Goal: Information Seeking & Learning: Compare options

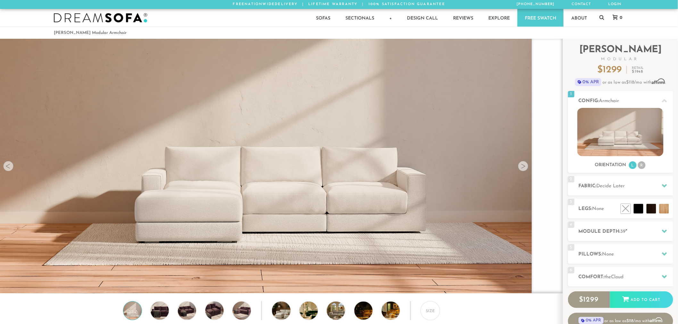
scroll to position [0, 0]
click at [626, 101] on h2 "Config: Armchair" at bounding box center [625, 100] width 94 height 7
click at [665, 98] on div at bounding box center [663, 100] width 13 height 13
click at [652, 123] on img at bounding box center [620, 132] width 86 height 48
click at [600, 20] on icon at bounding box center [601, 17] width 5 height 5
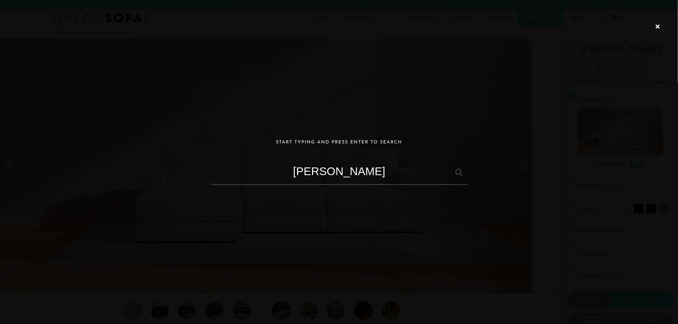
type input "landon sectional"
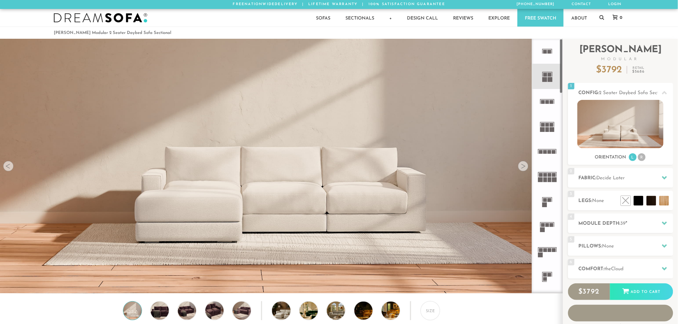
scroll to position [7721, 672]
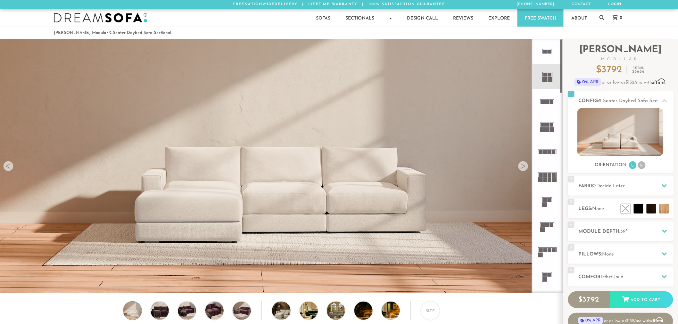
click at [543, 100] on icon at bounding box center [546, 101] width 25 height 25
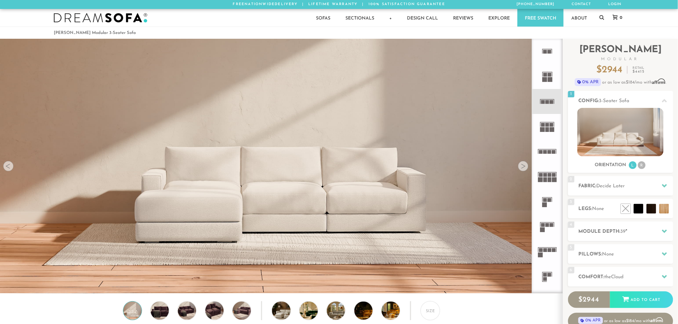
click at [556, 78] on icon at bounding box center [546, 76] width 25 height 25
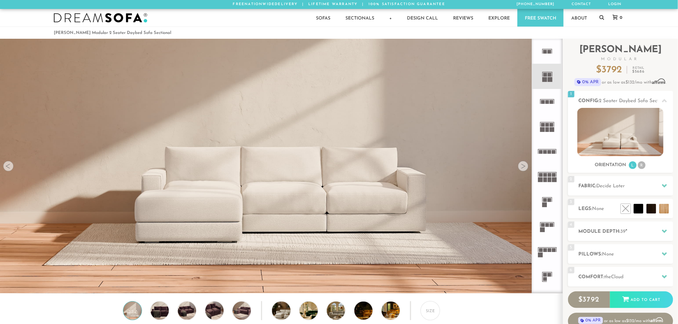
click at [554, 59] on icon at bounding box center [546, 51] width 25 height 25
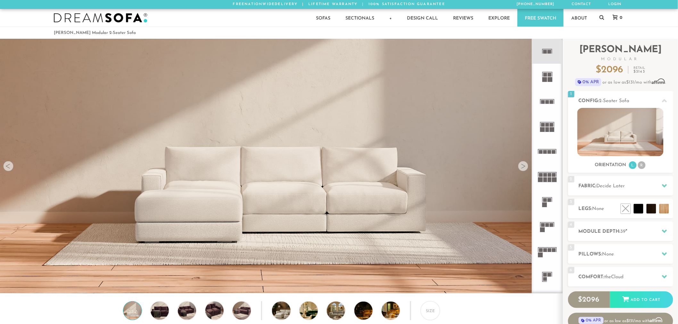
click at [550, 73] on rect at bounding box center [549, 75] width 4 height 4
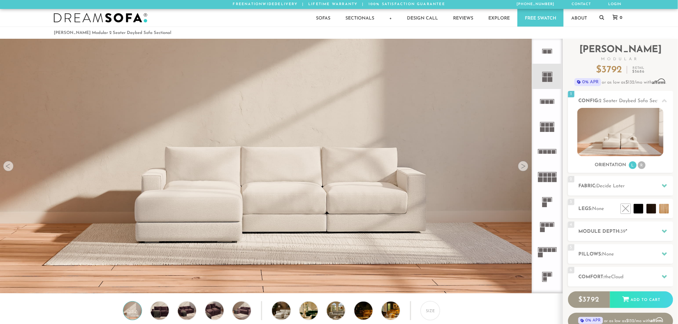
click at [543, 96] on icon at bounding box center [546, 101] width 25 height 25
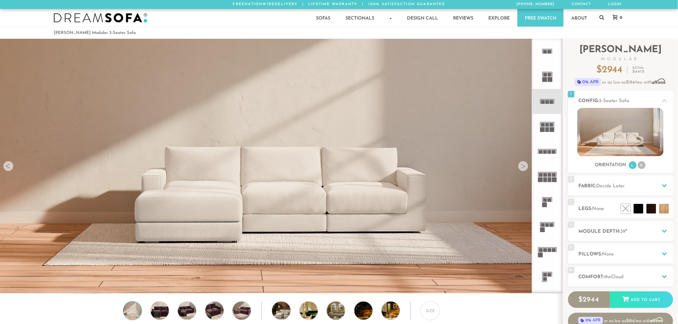
click at [543, 116] on icon at bounding box center [546, 126] width 25 height 25
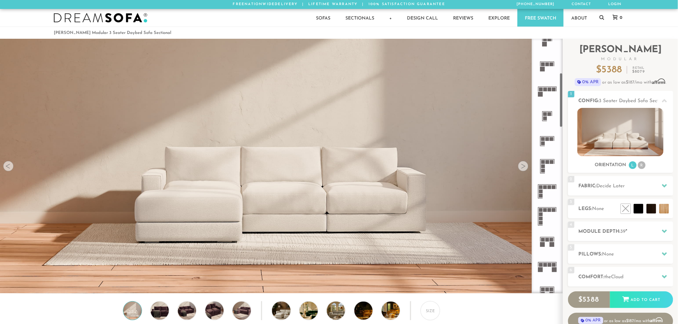
scroll to position [161, 0]
click at [543, 115] on rect at bounding box center [545, 114] width 4 height 4
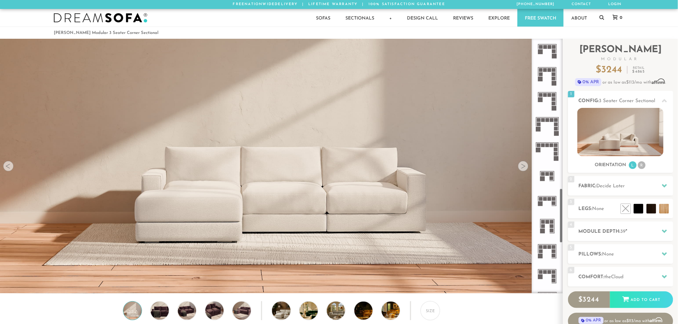
scroll to position [704, 0]
click at [540, 148] on rect at bounding box center [538, 149] width 5 height 5
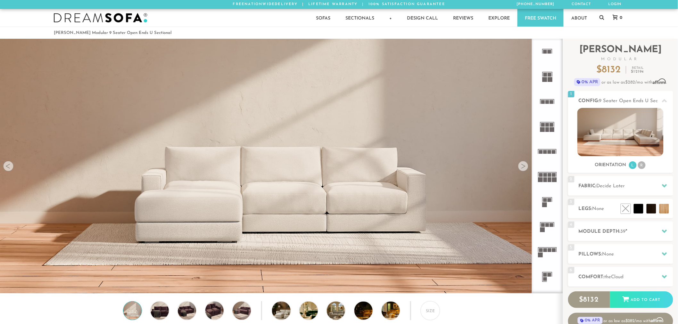
click at [556, 130] on icon at bounding box center [546, 126] width 25 height 25
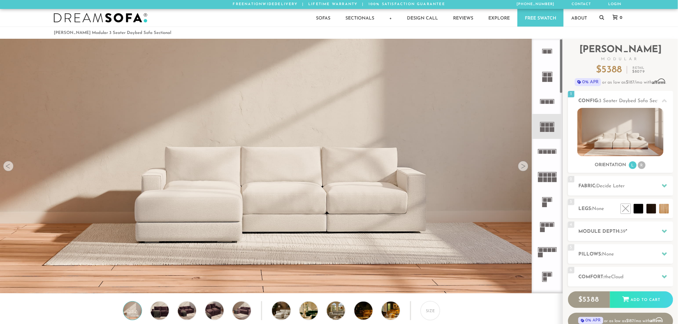
click at [553, 103] on icon at bounding box center [546, 101] width 25 height 25
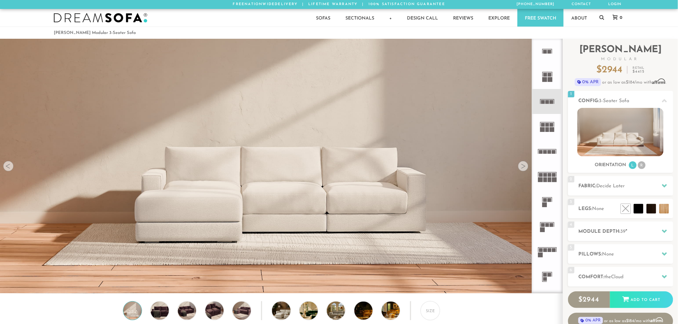
click at [552, 123] on icon at bounding box center [546, 126] width 25 height 25
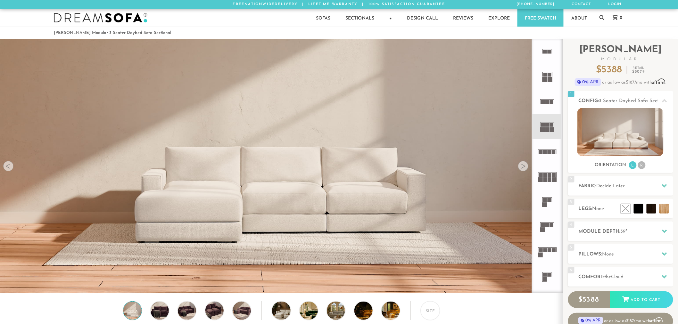
click at [546, 157] on icon at bounding box center [546, 151] width 25 height 25
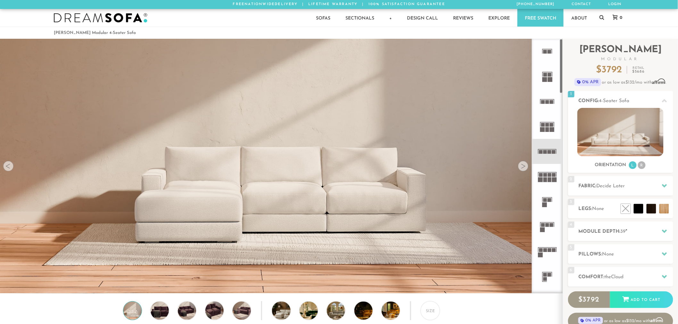
click at [551, 124] on rect at bounding box center [552, 125] width 4 height 4
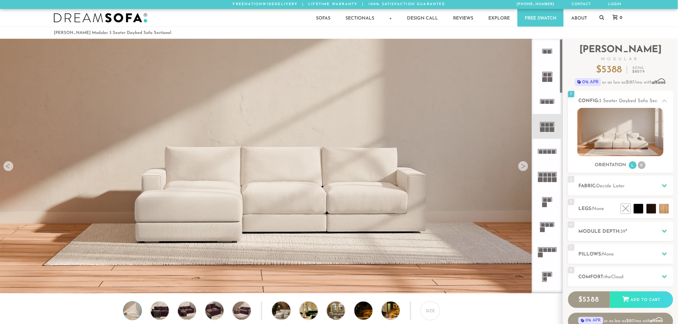
click at [551, 102] on rect at bounding box center [552, 102] width 4 height 4
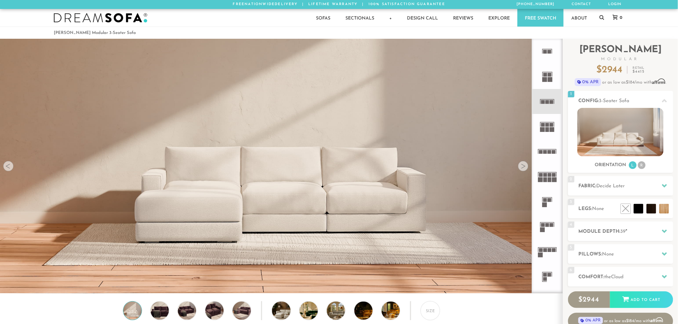
click at [551, 79] on rect at bounding box center [549, 79] width 5 height 5
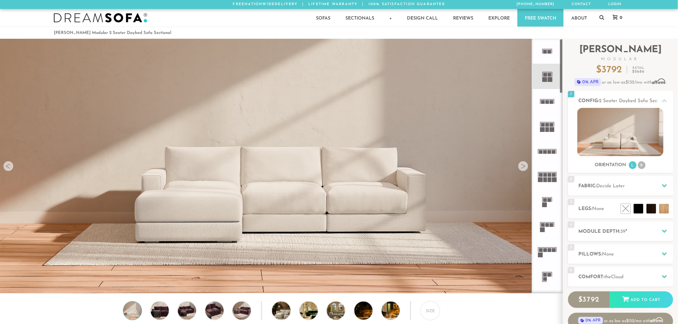
click at [546, 178] on rect at bounding box center [545, 179] width 4 height 5
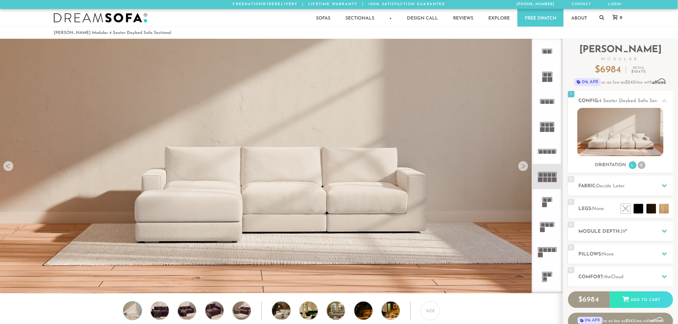
click at [547, 202] on icon at bounding box center [546, 201] width 25 height 25
click at [548, 218] on icon at bounding box center [546, 226] width 25 height 25
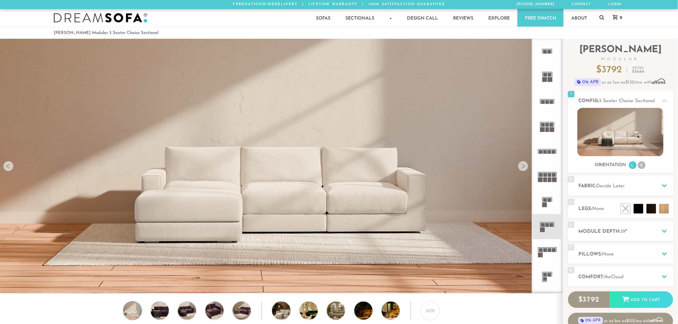
click at [544, 232] on rect at bounding box center [542, 230] width 5 height 5
click at [547, 244] on icon at bounding box center [546, 251] width 25 height 25
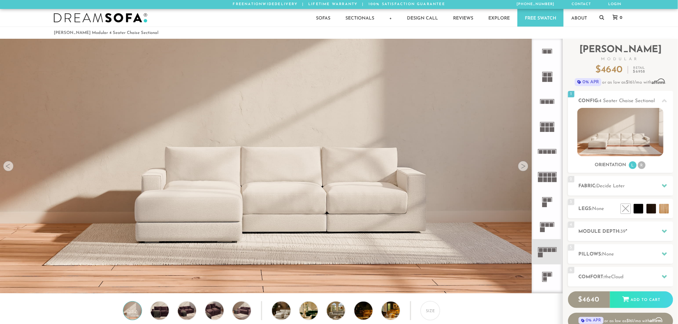
click at [550, 280] on icon at bounding box center [546, 277] width 25 height 25
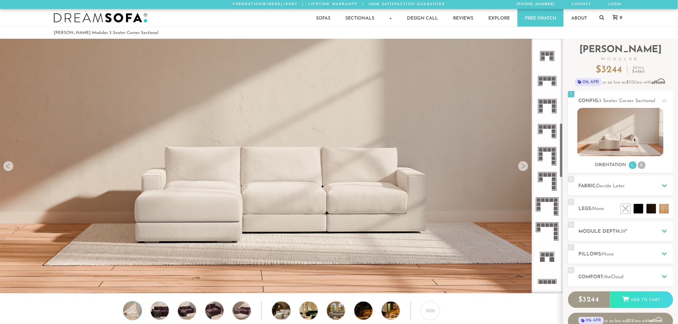
scroll to position [396, 0]
click at [548, 264] on icon at bounding box center [546, 256] width 25 height 25
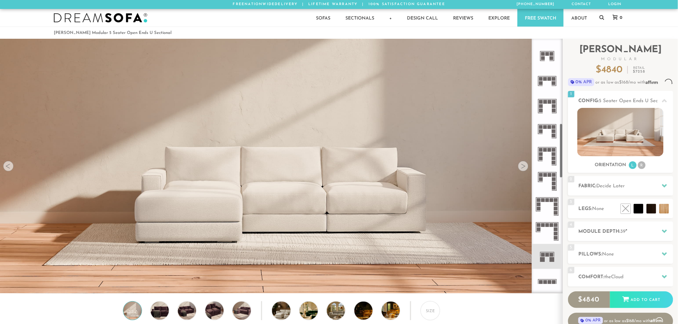
click at [548, 280] on icon at bounding box center [546, 281] width 25 height 25
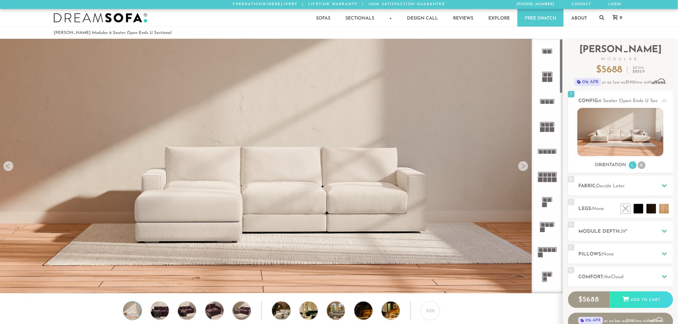
click at [542, 98] on icon at bounding box center [546, 101] width 25 height 25
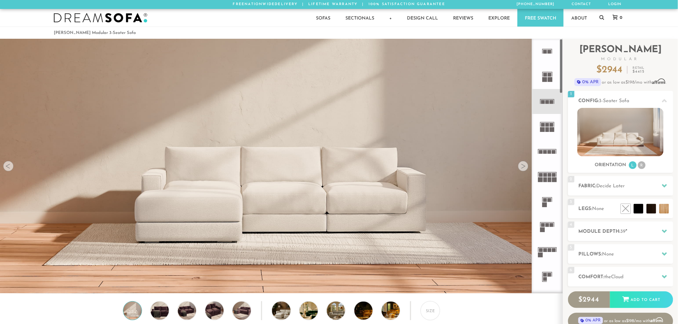
click at [545, 75] on rect at bounding box center [545, 75] width 4 height 4
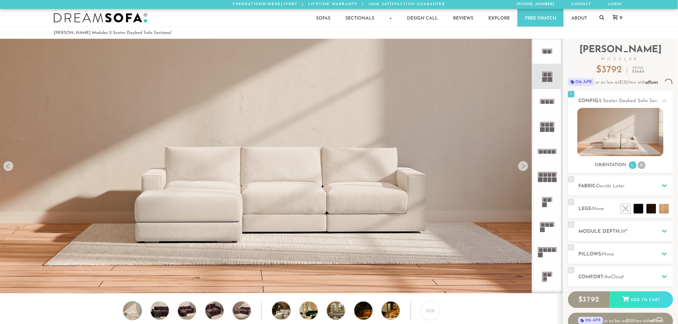
click at [545, 124] on icon at bounding box center [546, 126] width 25 height 25
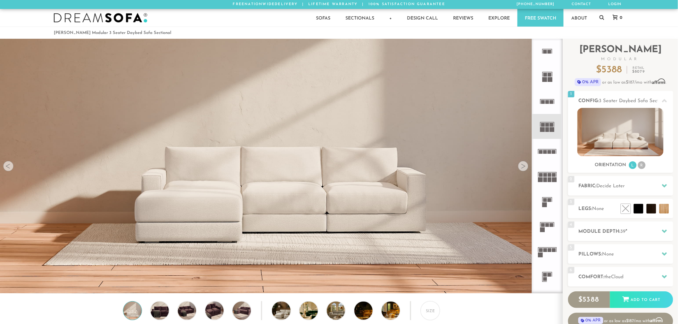
click at [546, 145] on icon at bounding box center [546, 151] width 25 height 25
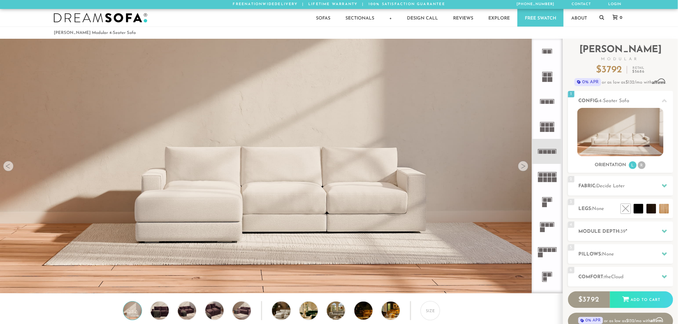
click at [550, 180] on rect at bounding box center [549, 179] width 4 height 5
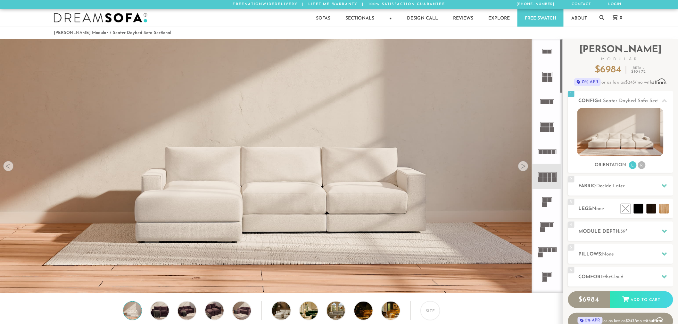
click at [548, 206] on icon at bounding box center [546, 201] width 25 height 25
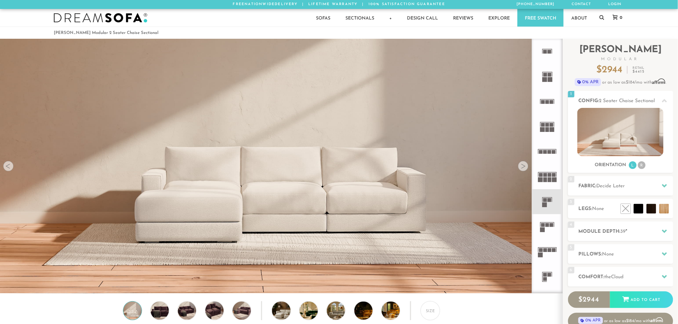
click at [549, 226] on icon at bounding box center [546, 226] width 25 height 25
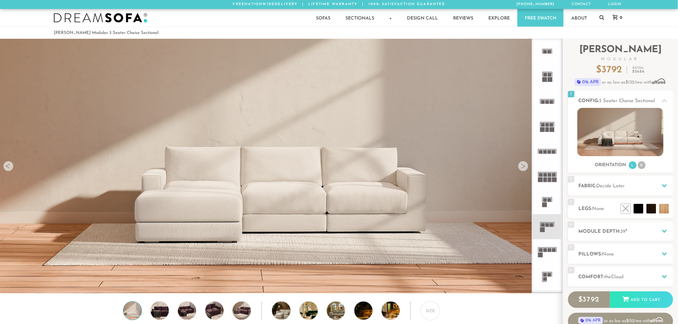
click at [555, 195] on icon at bounding box center [546, 201] width 25 height 25
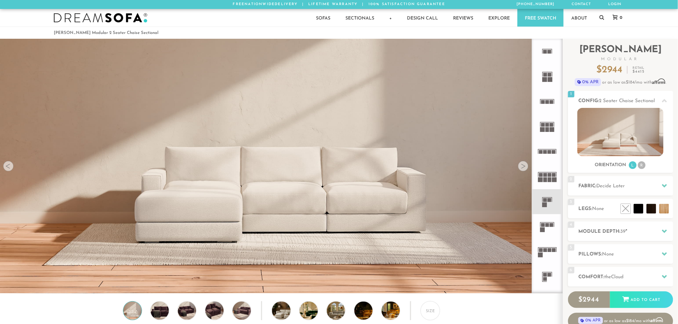
click at [557, 178] on icon at bounding box center [546, 176] width 25 height 25
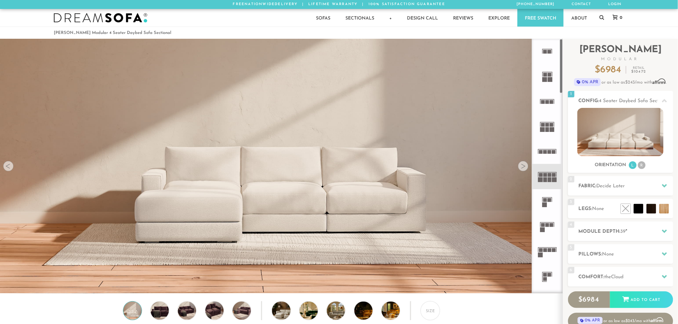
click at [552, 122] on rect at bounding box center [547, 122] width 14 height 1
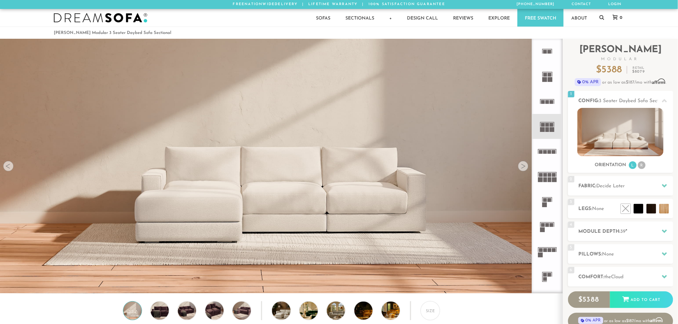
click at [556, 178] on rect at bounding box center [554, 179] width 5 height 5
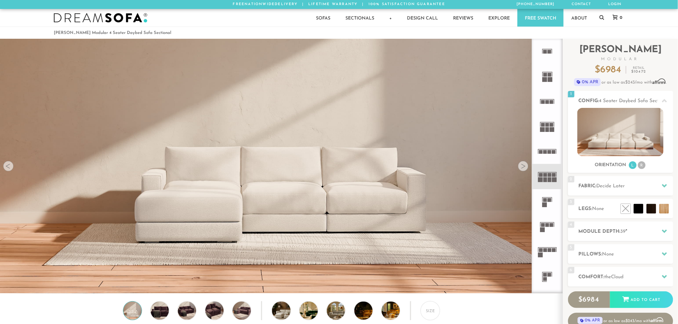
click at [543, 200] on rect at bounding box center [545, 200] width 4 height 4
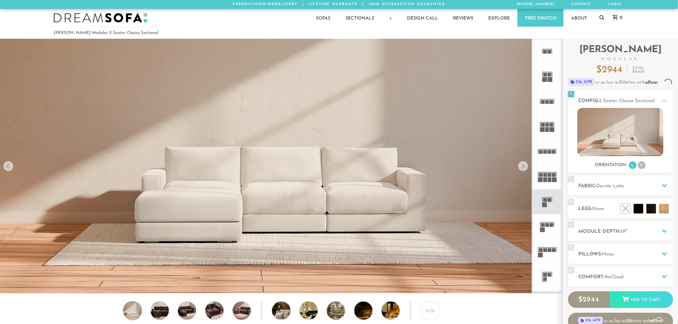
click at [544, 225] on rect at bounding box center [543, 225] width 4 height 4
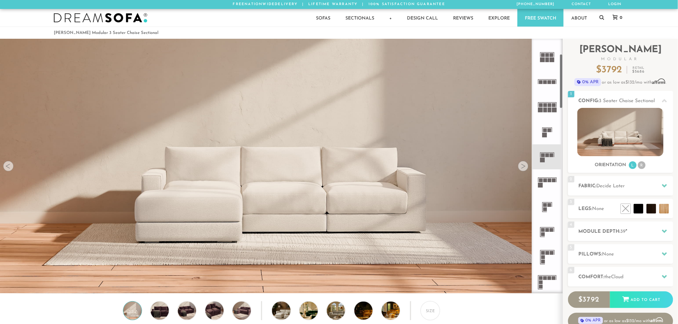
scroll to position [72, 0]
click at [547, 228] on rect at bounding box center [547, 228] width 4 height 4
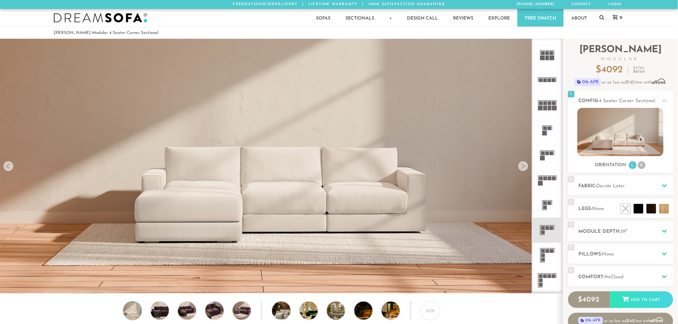
click at [537, 260] on icon at bounding box center [546, 255] width 25 height 25
click at [544, 279] on icon at bounding box center [546, 280] width 25 height 25
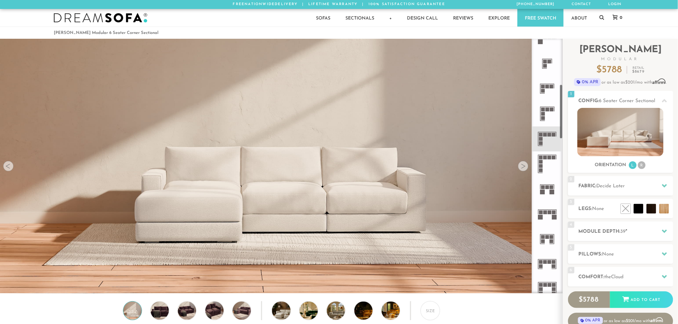
scroll to position [215, 0]
click at [546, 276] on icon at bounding box center [546, 287] width 25 height 25
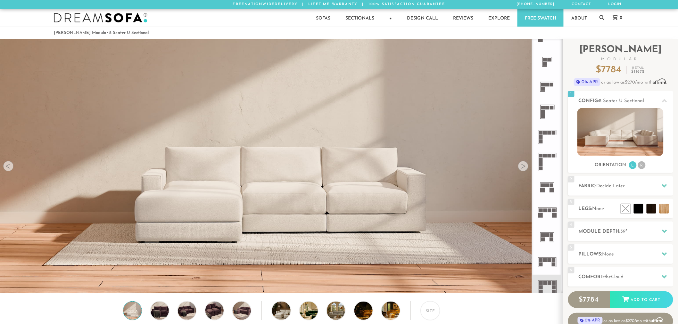
click at [551, 261] on rect at bounding box center [549, 260] width 4 height 4
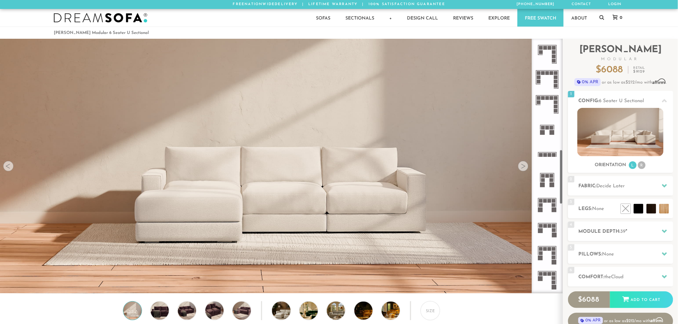
scroll to position [517, 0]
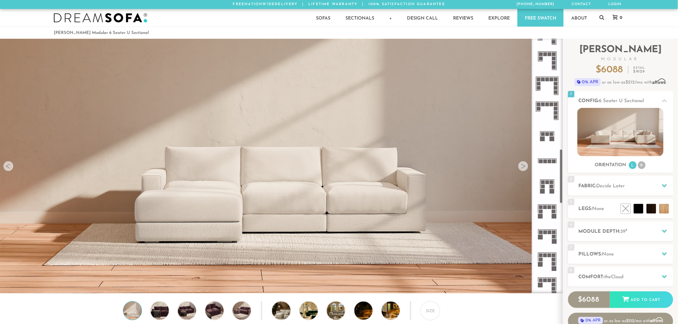
click at [553, 123] on icon at bounding box center [546, 135] width 25 height 25
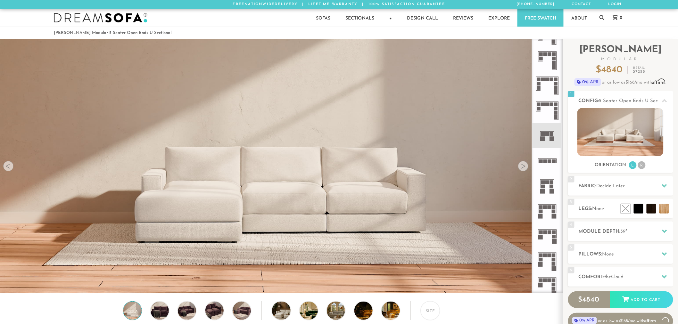
click at [553, 131] on icon at bounding box center [546, 135] width 25 height 25
click at [553, 132] on icon at bounding box center [546, 135] width 25 height 25
click at [549, 141] on icon at bounding box center [546, 135] width 25 height 25
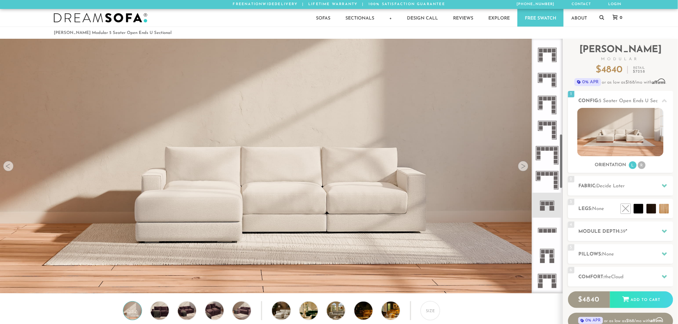
scroll to position [446, 0]
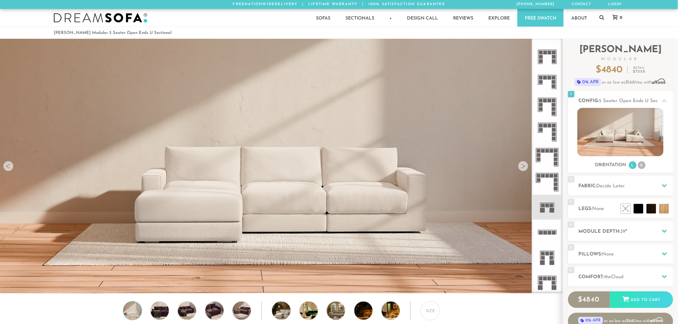
click at [543, 209] on rect at bounding box center [542, 210] width 5 height 5
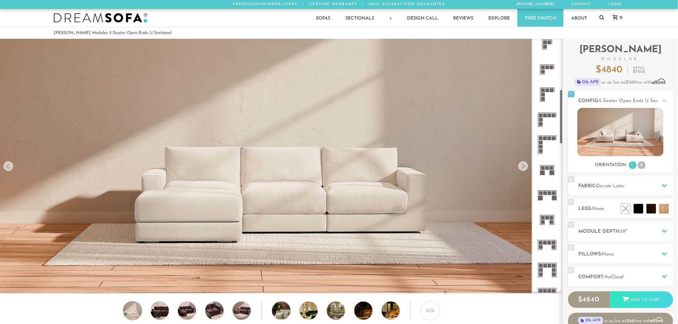
scroll to position [232, 0]
click at [555, 165] on icon at bounding box center [546, 170] width 25 height 25
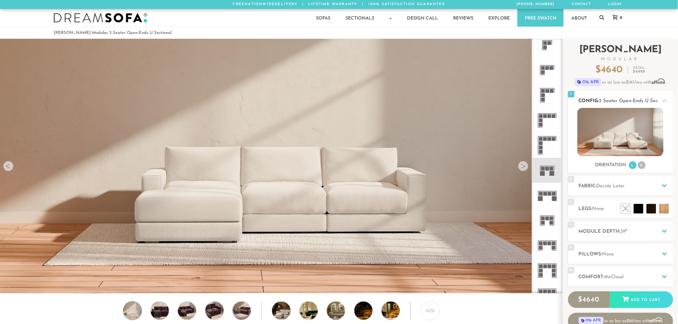
click at [662, 100] on icon at bounding box center [664, 100] width 5 height 5
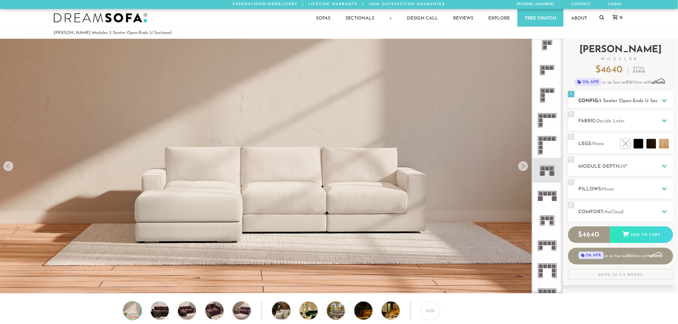
click at [658, 103] on div at bounding box center [663, 100] width 13 height 13
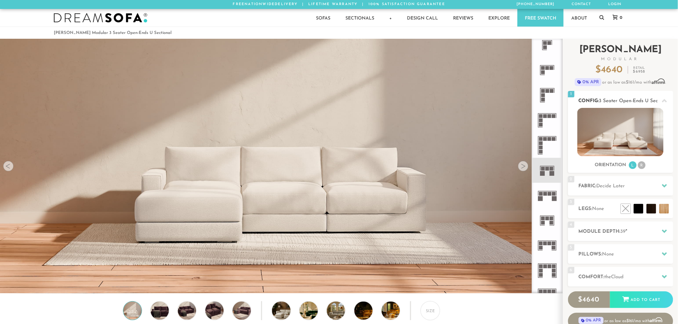
click at [630, 135] on img at bounding box center [620, 132] width 86 height 48
click at [622, 143] on img at bounding box center [620, 132] width 86 height 48
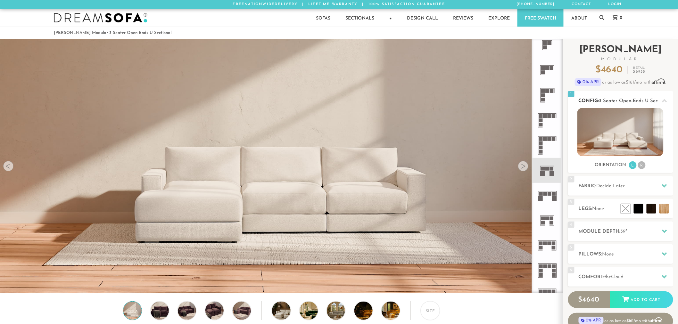
click at [622, 143] on img at bounding box center [620, 132] width 86 height 48
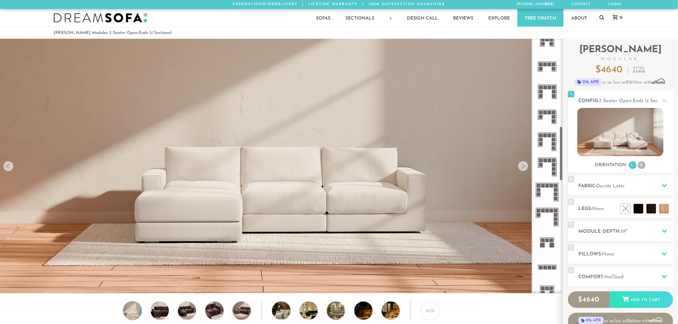
scroll to position [411, 0]
click at [544, 244] on rect at bounding box center [542, 244] width 5 height 5
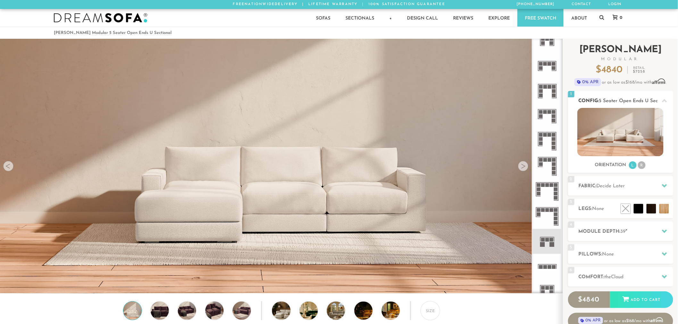
click at [668, 101] on div at bounding box center [663, 100] width 13 height 13
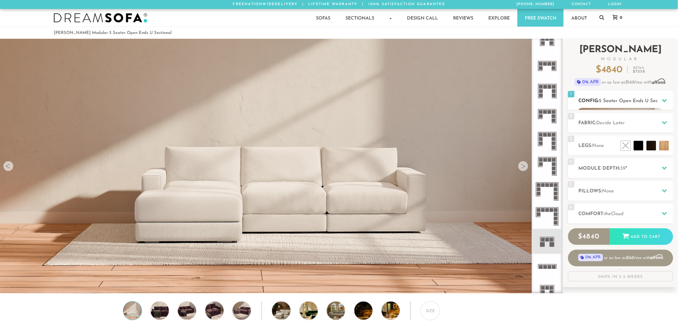
click at [668, 101] on div at bounding box center [663, 100] width 13 height 13
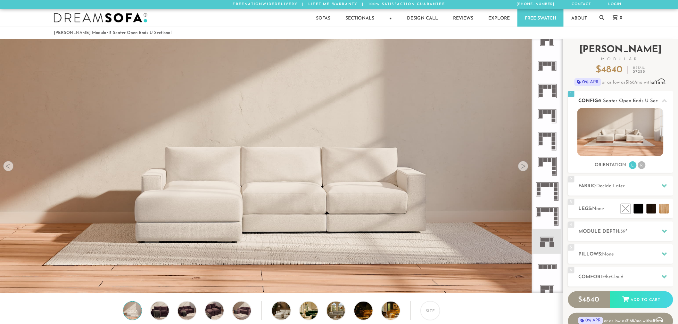
click at [652, 101] on span "5 Seater Open Ends U Sectional" at bounding box center [634, 101] width 71 height 5
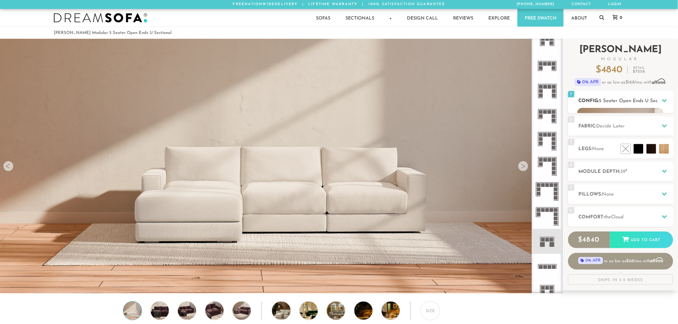
click at [652, 101] on span "5 Seater Open Ends U Sectional" at bounding box center [634, 101] width 71 height 5
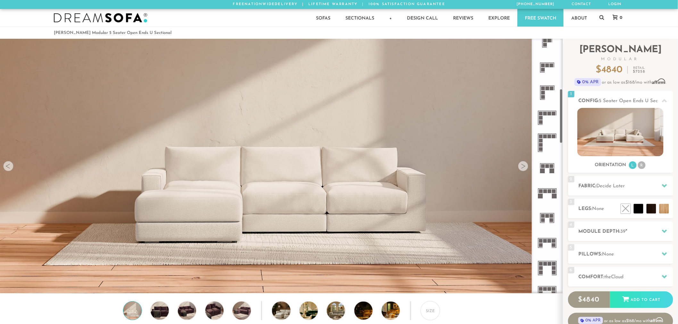
scroll to position [234, 0]
click at [555, 169] on icon at bounding box center [546, 168] width 25 height 25
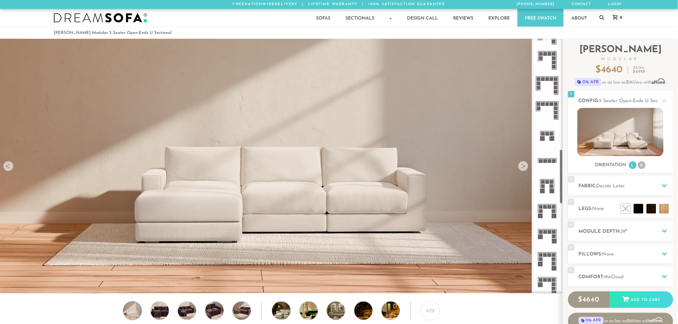
scroll to position [519, 0]
click at [551, 137] on rect at bounding box center [552, 137] width 5 height 5
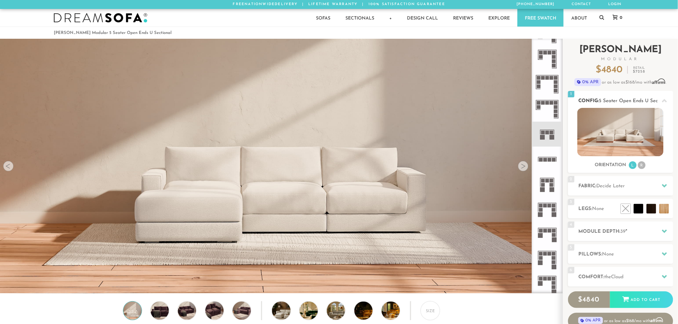
click at [603, 143] on img at bounding box center [620, 132] width 86 height 48
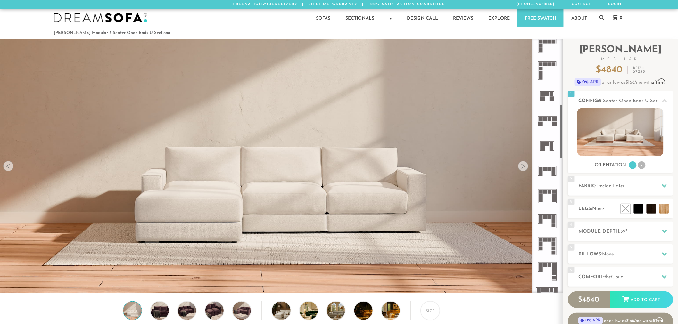
scroll to position [306, 0]
click at [553, 100] on rect at bounding box center [552, 100] width 5 height 5
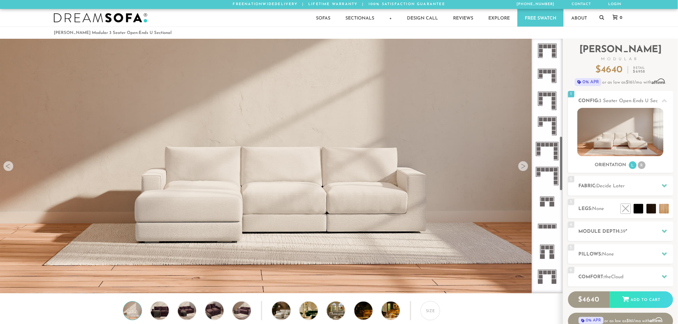
scroll to position [457, 0]
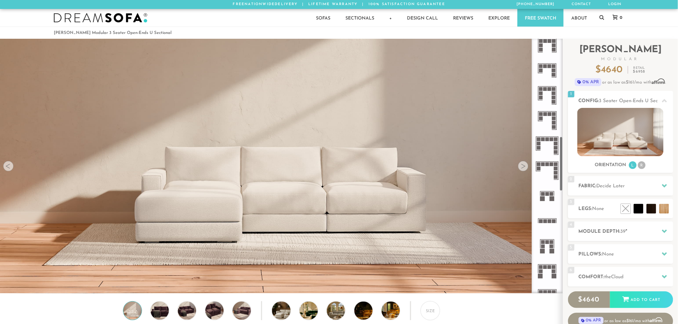
click at [550, 198] on rect at bounding box center [552, 199] width 5 height 5
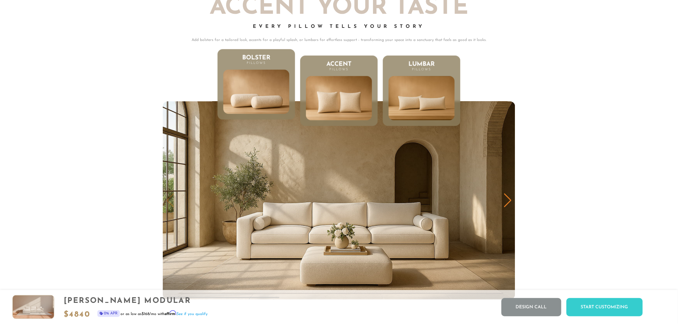
scroll to position [3516, 0]
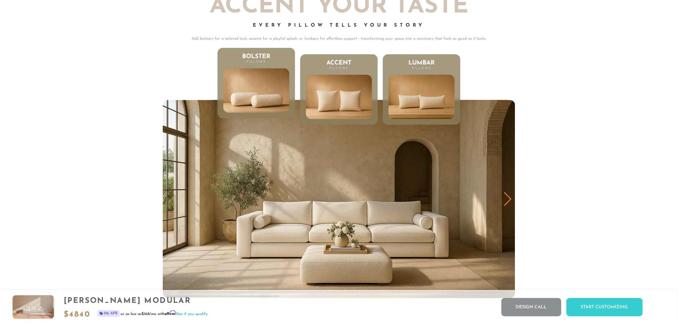
click at [233, 91] on img at bounding box center [256, 90] width 79 height 53
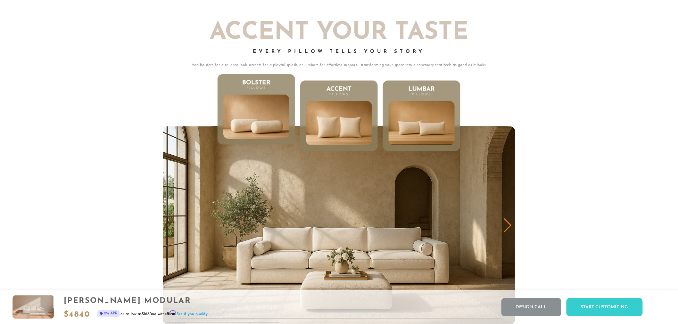
scroll to position [3488, 0]
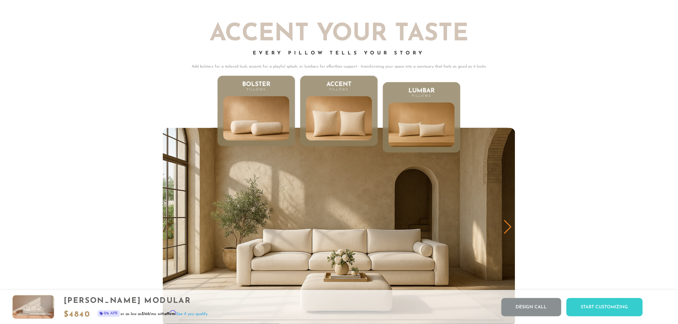
click at [323, 97] on li "Accent Pillows" at bounding box center [338, 111] width 77 height 71
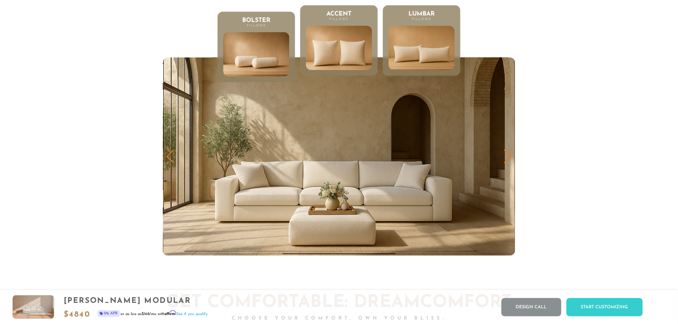
scroll to position [3560, 0]
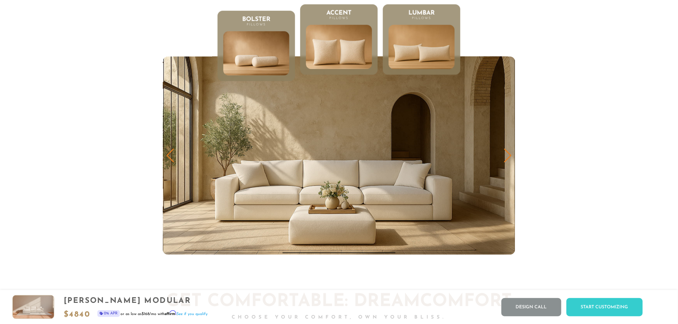
click at [411, 46] on img at bounding box center [421, 46] width 79 height 53
